Goal: Navigation & Orientation: Find specific page/section

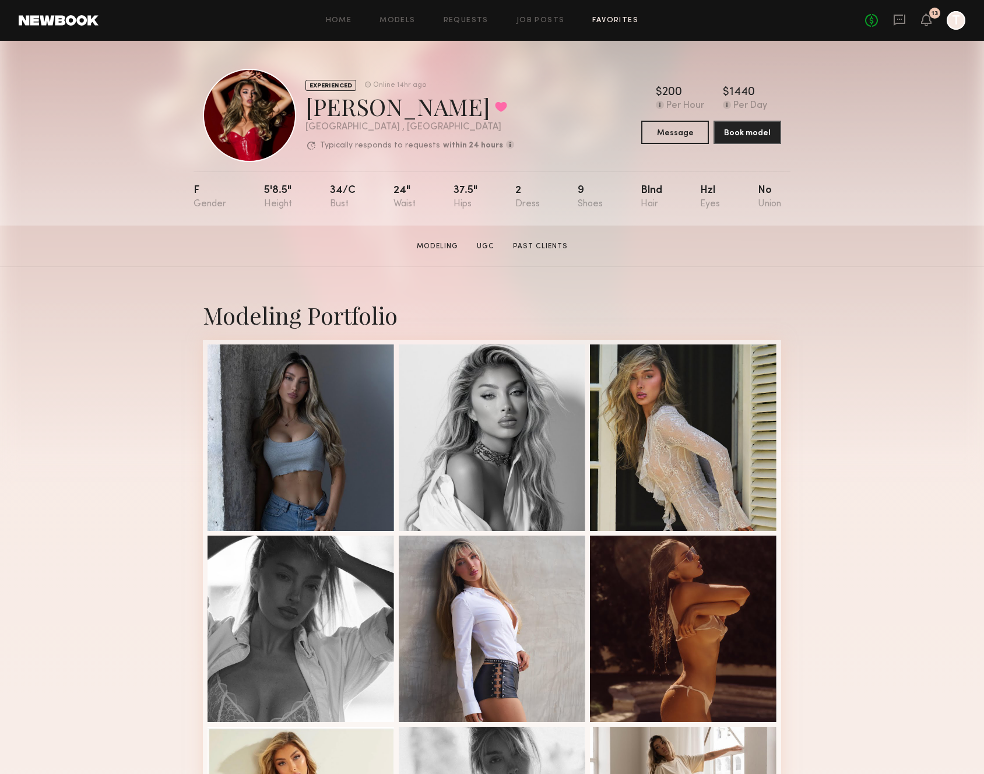
click at [618, 26] on div "Home Models Requests Job Posts Favorites Sign Out No fees up to $5,000 13 T" at bounding box center [531, 20] width 867 height 19
click at [614, 19] on link "Favorites" at bounding box center [615, 21] width 46 height 8
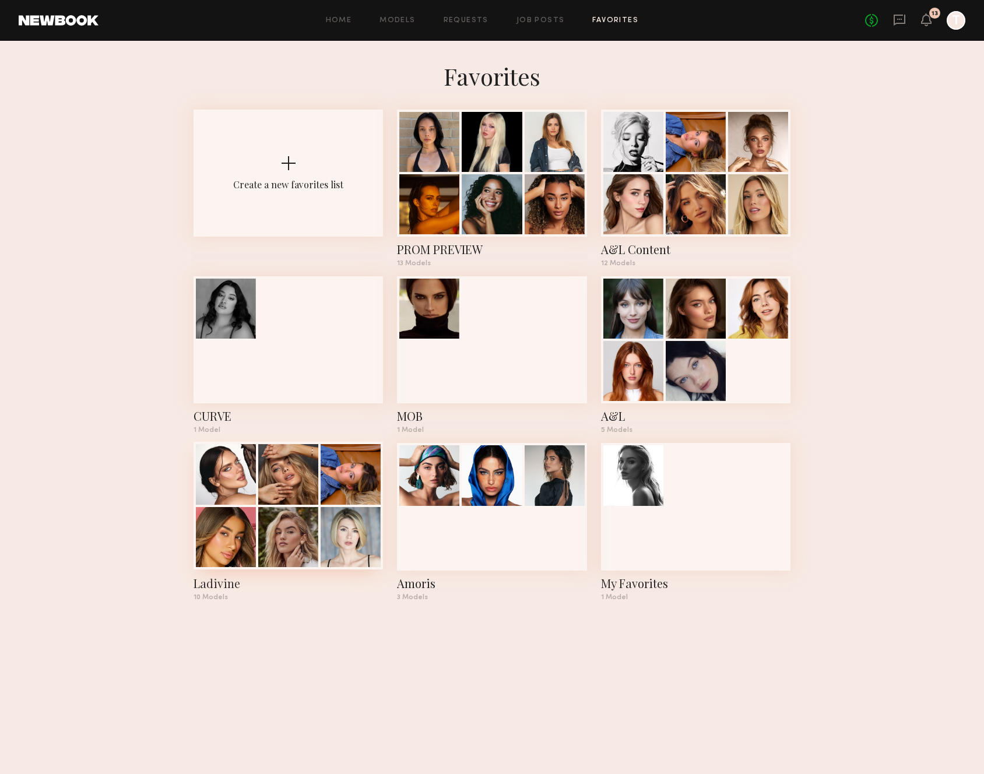
click at [282, 534] on div at bounding box center [288, 537] width 60 height 60
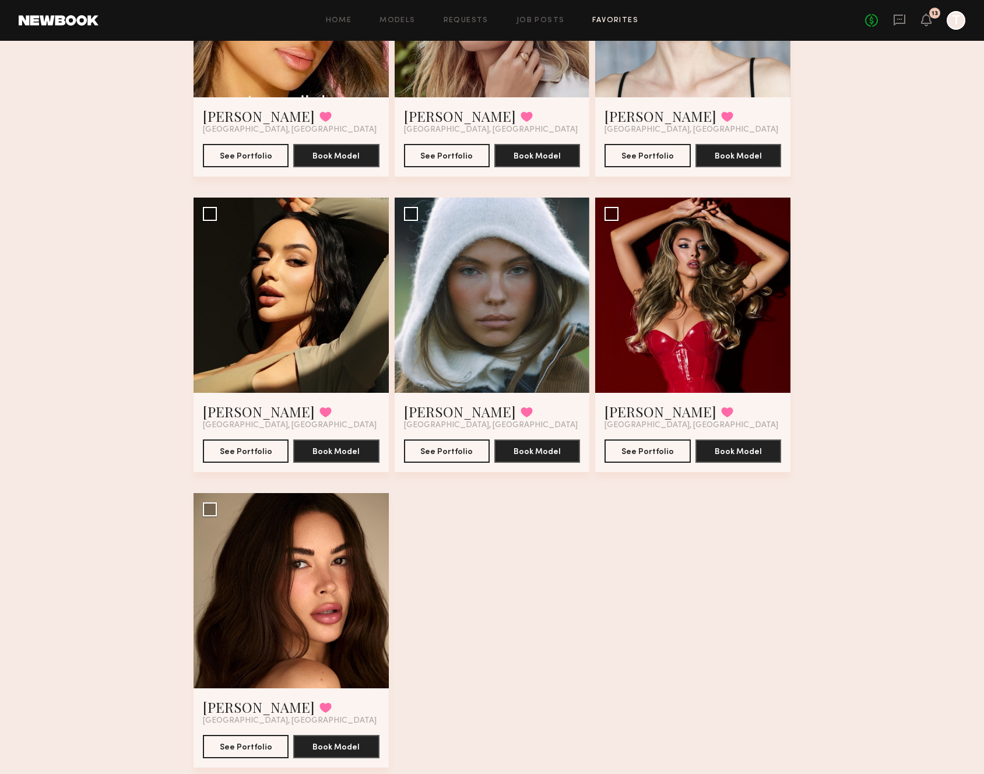
scroll to position [547, 0]
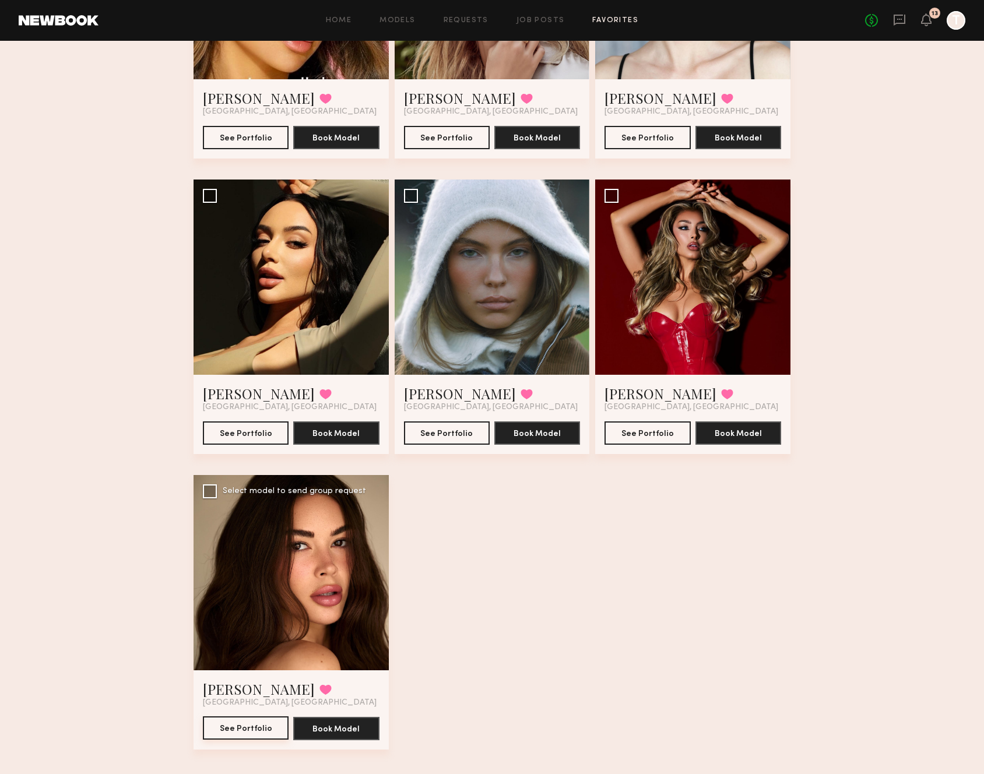
click at [237, 727] on button "See Portfolio" at bounding box center [246, 727] width 86 height 23
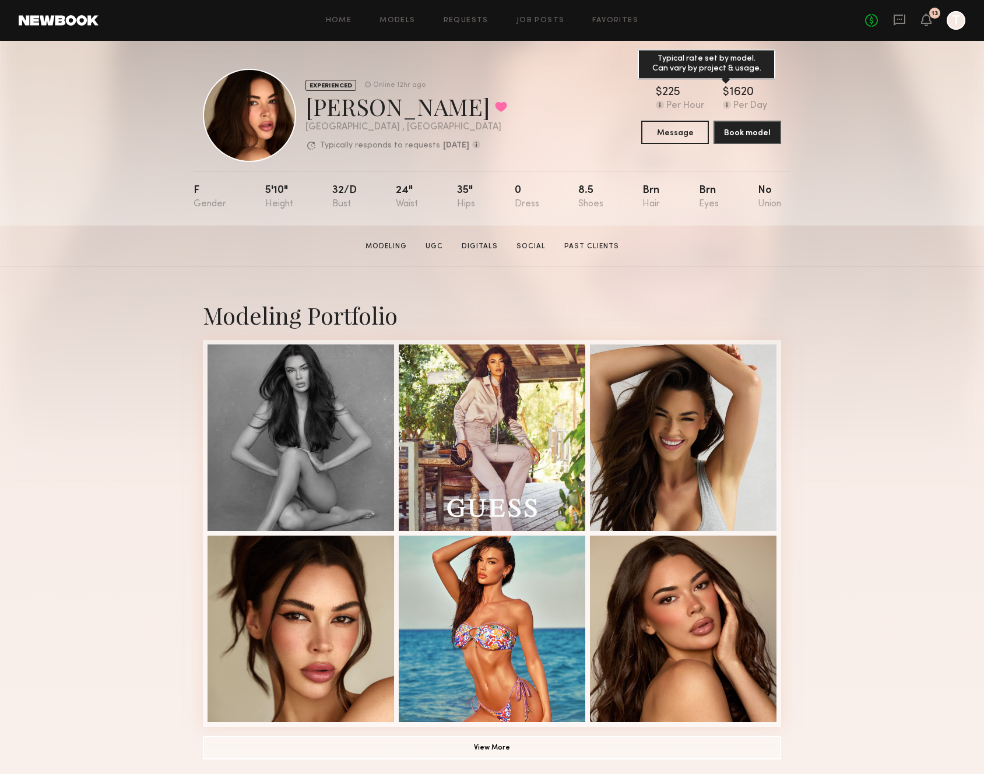
click at [728, 105] on common-icon at bounding box center [727, 105] width 8 height 8
click at [465, 758] on button "View More" at bounding box center [492, 747] width 578 height 23
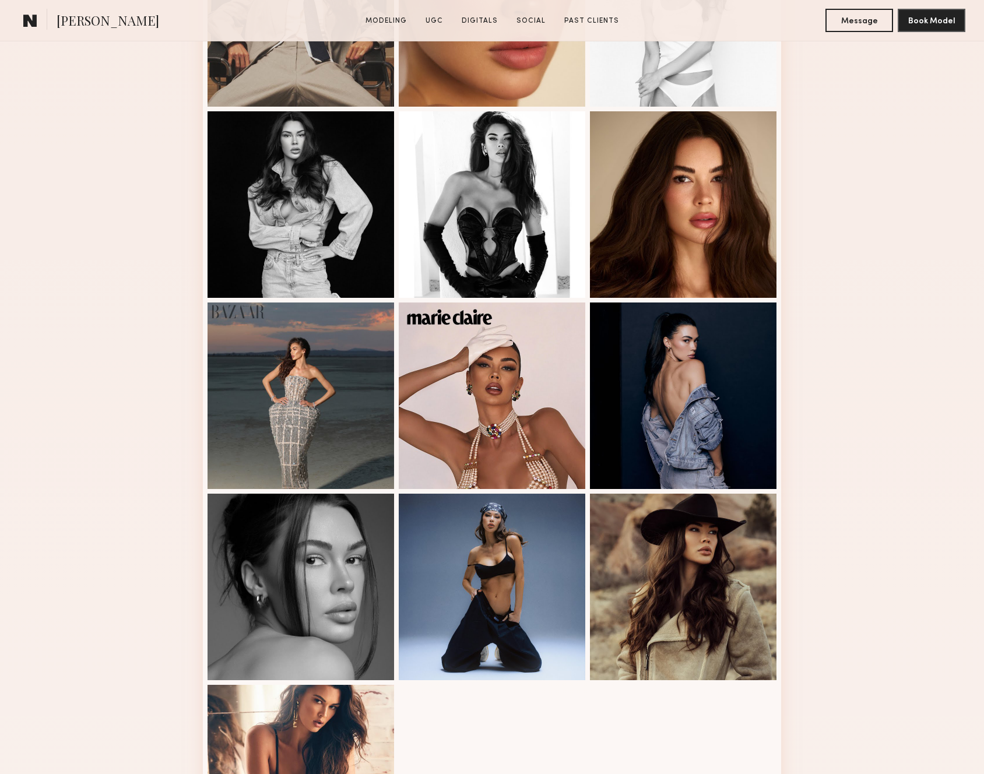
scroll to position [1122, 0]
